Goal: Information Seeking & Learning: Learn about a topic

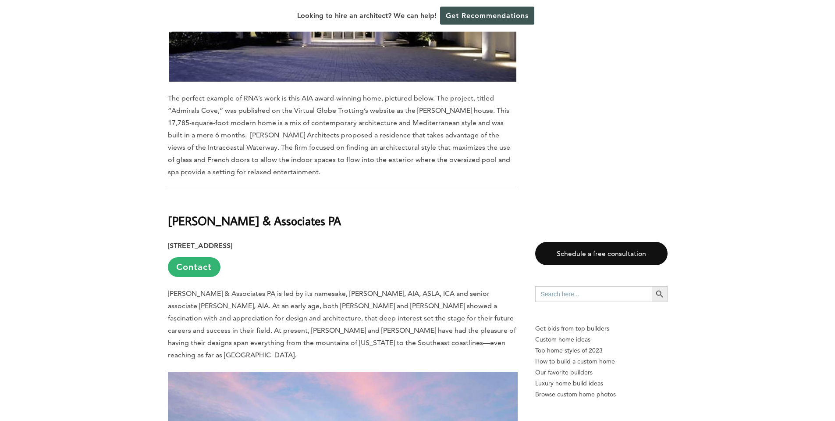
scroll to position [2435, 0]
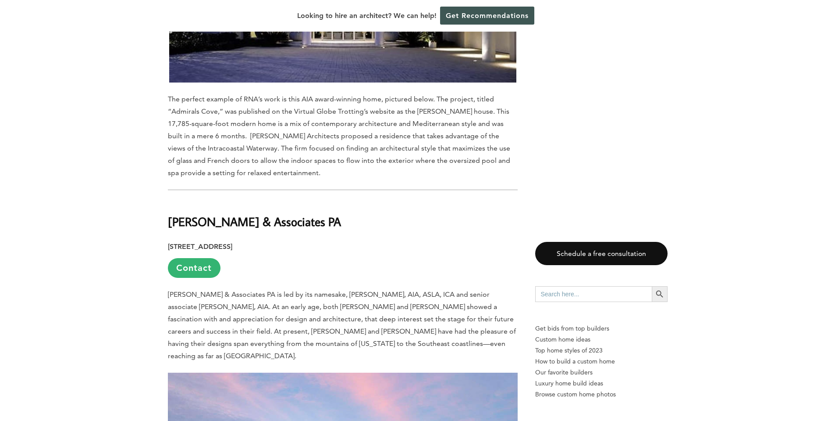
drag, startPoint x: 341, startPoint y: 161, endPoint x: 166, endPoint y: 155, distance: 174.7
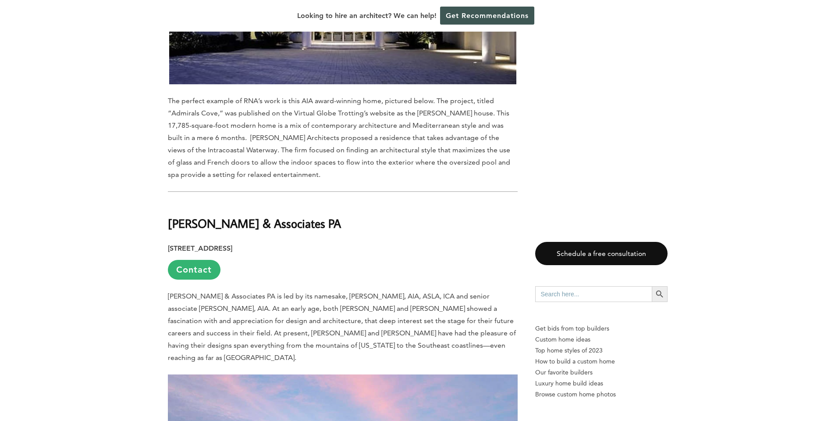
copy b "[PERSON_NAME] & Associates PA"
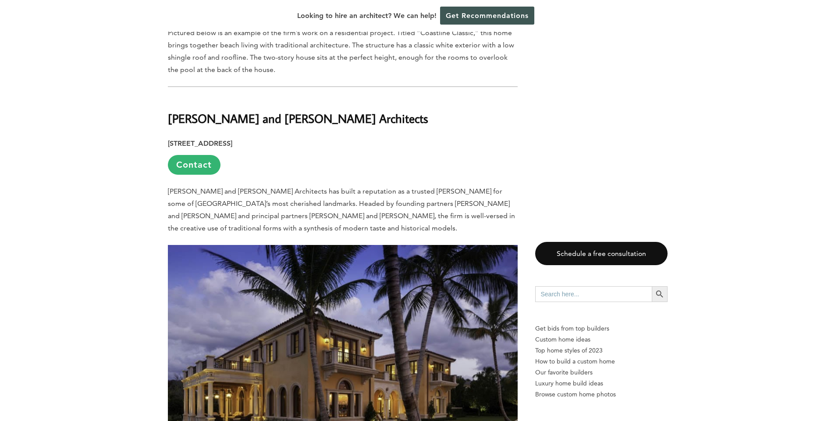
scroll to position [3028, 0]
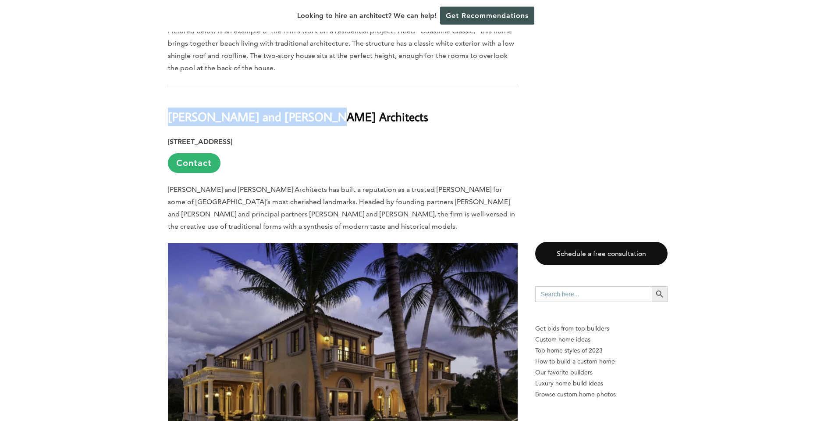
drag, startPoint x: 314, startPoint y: 49, endPoint x: 160, endPoint y: 45, distance: 154.4
copy b "[PERSON_NAME] and [PERSON_NAME] Architects"
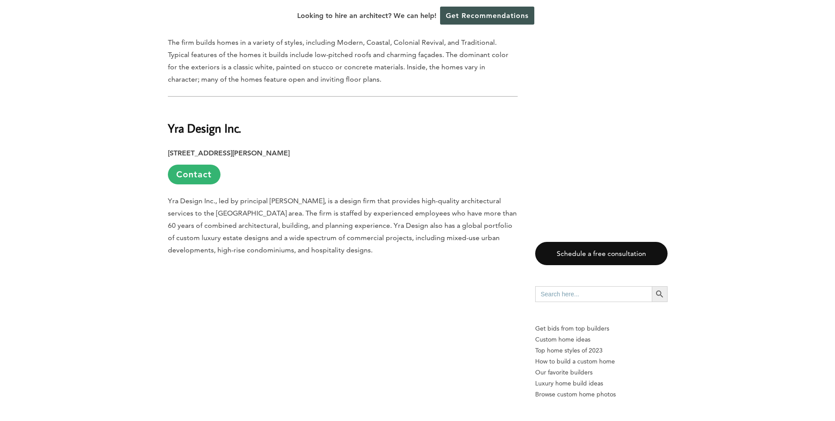
scroll to position [3952, 0]
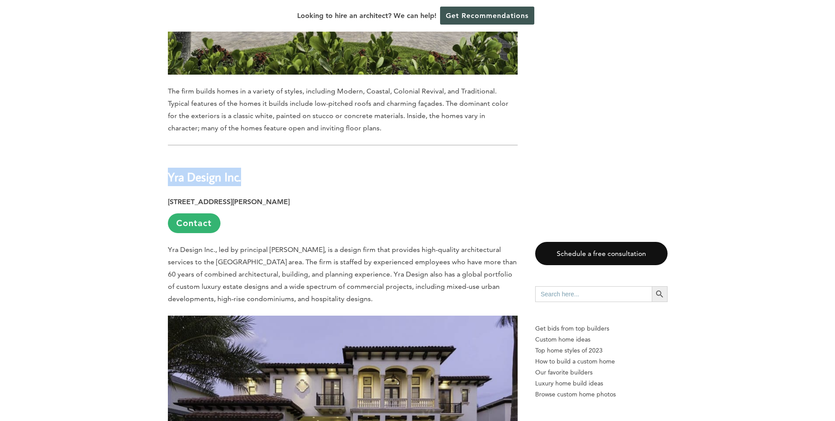
drag, startPoint x: 250, startPoint y: 92, endPoint x: 153, endPoint y: 82, distance: 97.0
copy b "Yra Design Inc."
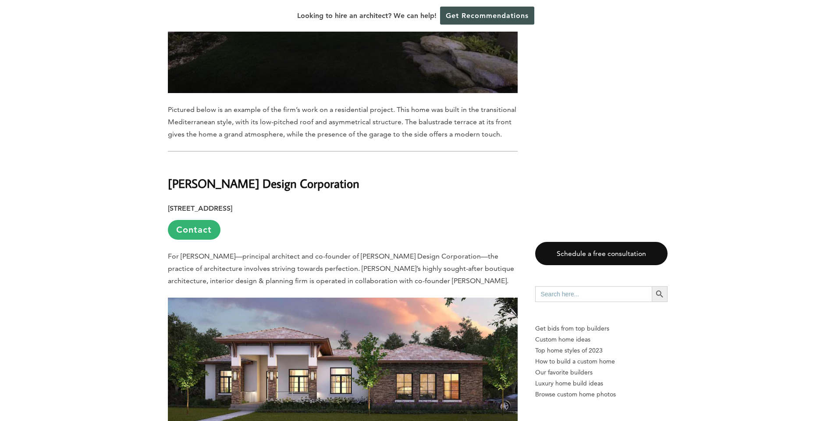
scroll to position [4414, 0]
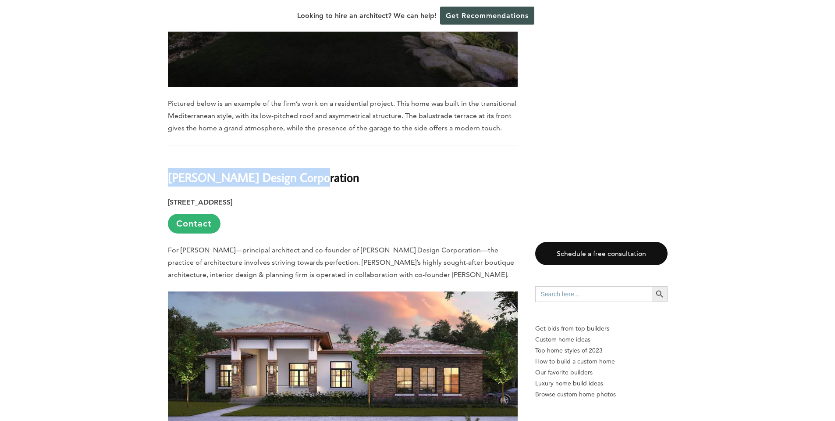
drag, startPoint x: 311, startPoint y: 96, endPoint x: 164, endPoint y: 95, distance: 146.5
copy b "[PERSON_NAME] Design Corporation"
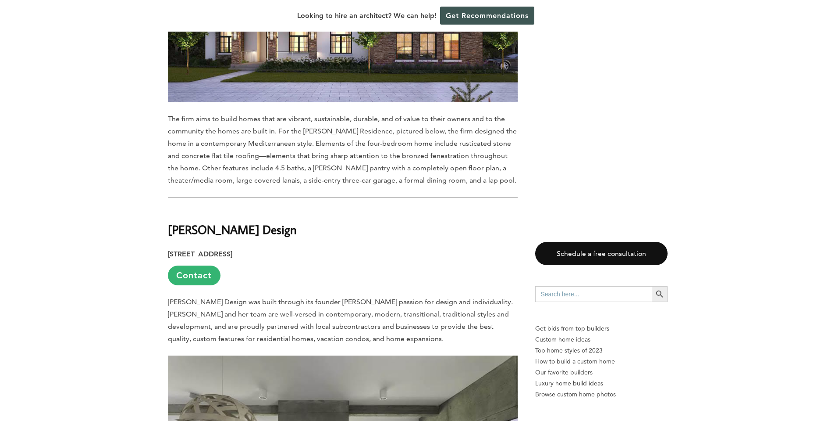
scroll to position [4750, 0]
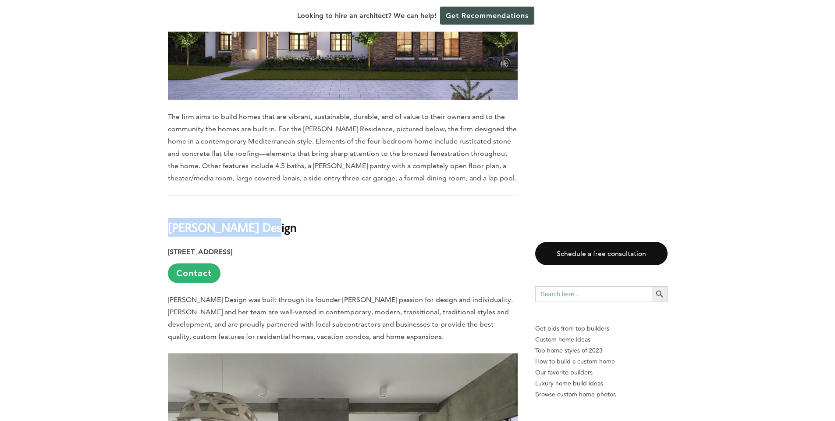
drag, startPoint x: 266, startPoint y: 145, endPoint x: 129, endPoint y: 139, distance: 137.0
copy b "[PERSON_NAME] Design"
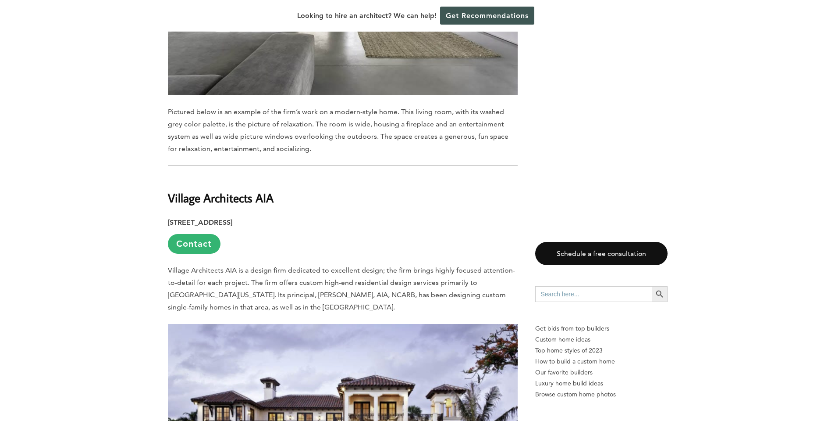
scroll to position [5247, 0]
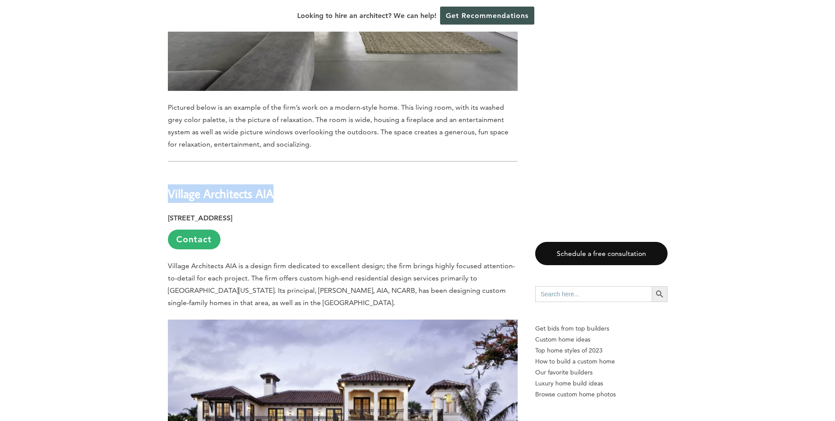
drag, startPoint x: 285, startPoint y: 109, endPoint x: 144, endPoint y: 107, distance: 140.8
copy b "Village Architects AIA"
